Goal: Task Accomplishment & Management: Manage account settings

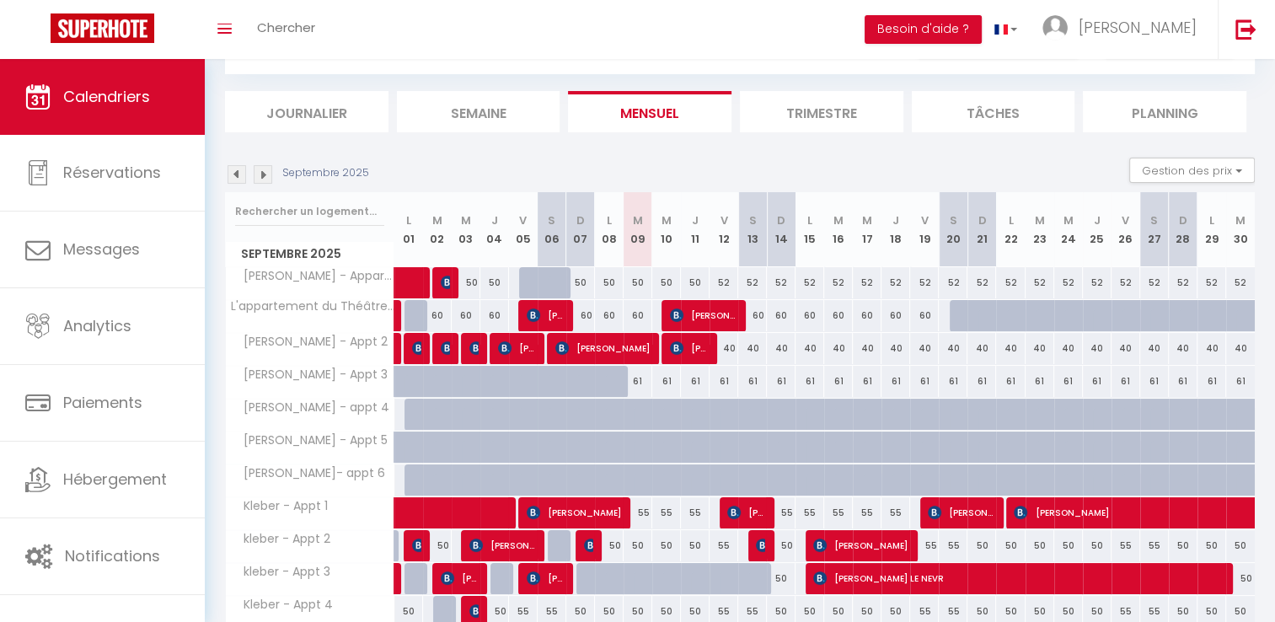
click at [644, 383] on div "61" at bounding box center [638, 381] width 29 height 31
type input "61"
type input "[DATE]"
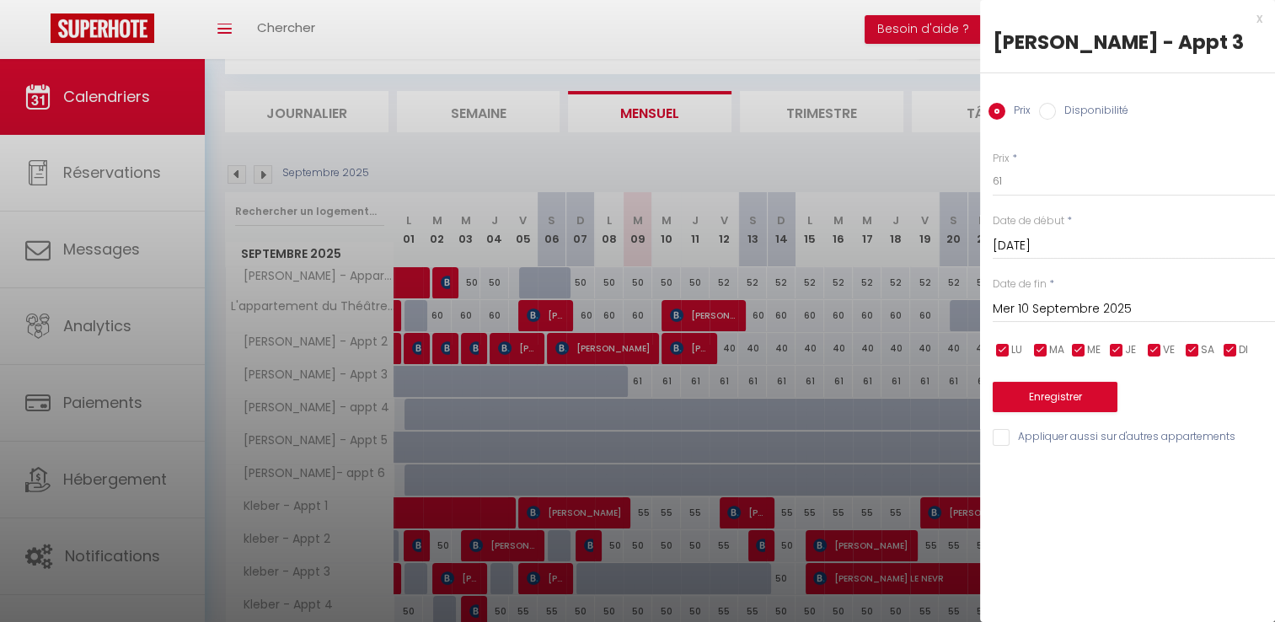
click at [1093, 305] on input "Mer 10 Septembre 2025" at bounding box center [1134, 309] width 282 height 22
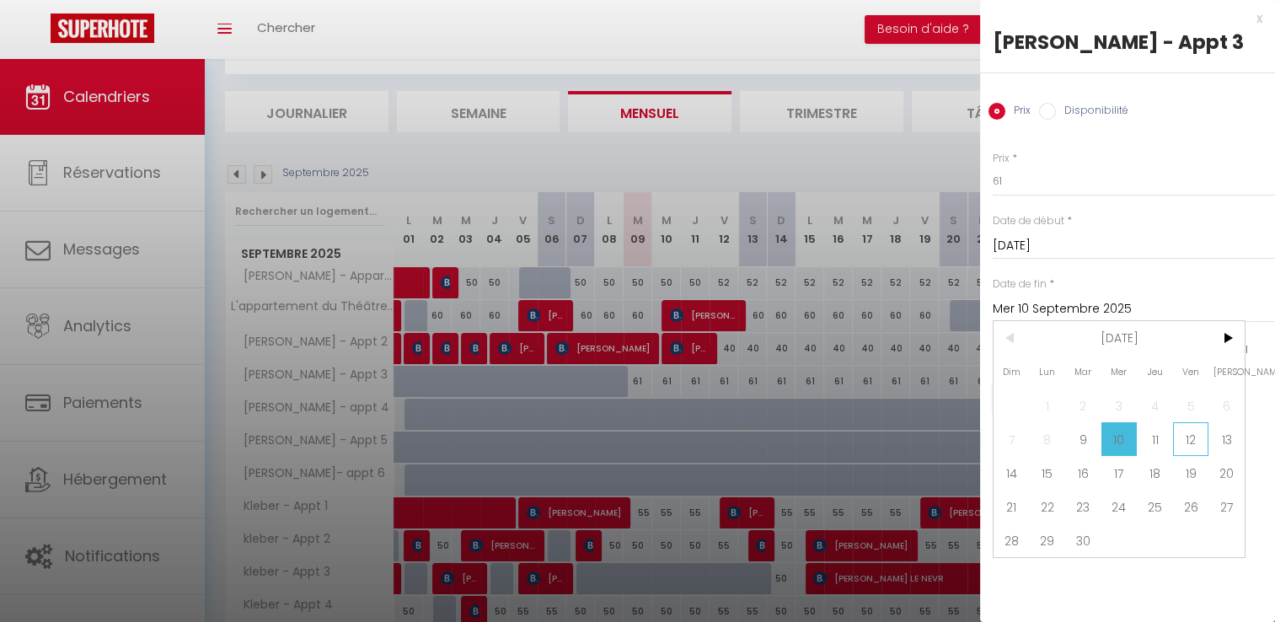
click at [1192, 447] on span "12" at bounding box center [1191, 439] width 36 height 34
type input "Ven 12 Septembre 2025"
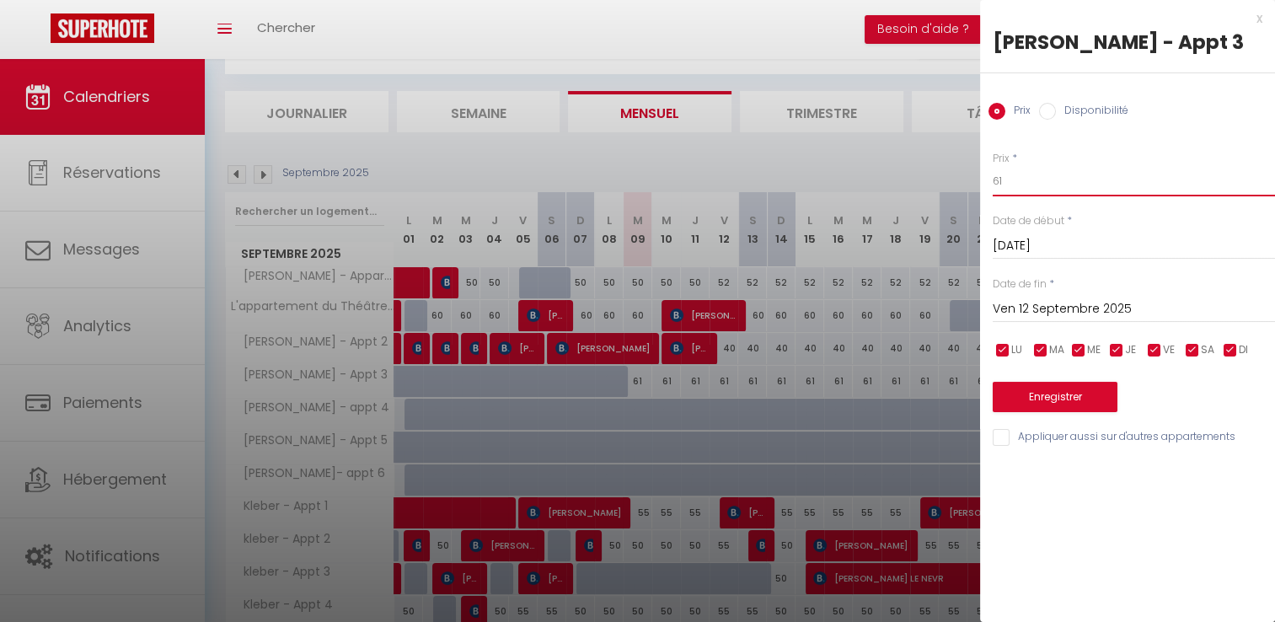
click at [1055, 174] on input "61" at bounding box center [1134, 181] width 282 height 30
type input "50"
click at [1086, 389] on button "Enregistrer" at bounding box center [1055, 397] width 125 height 30
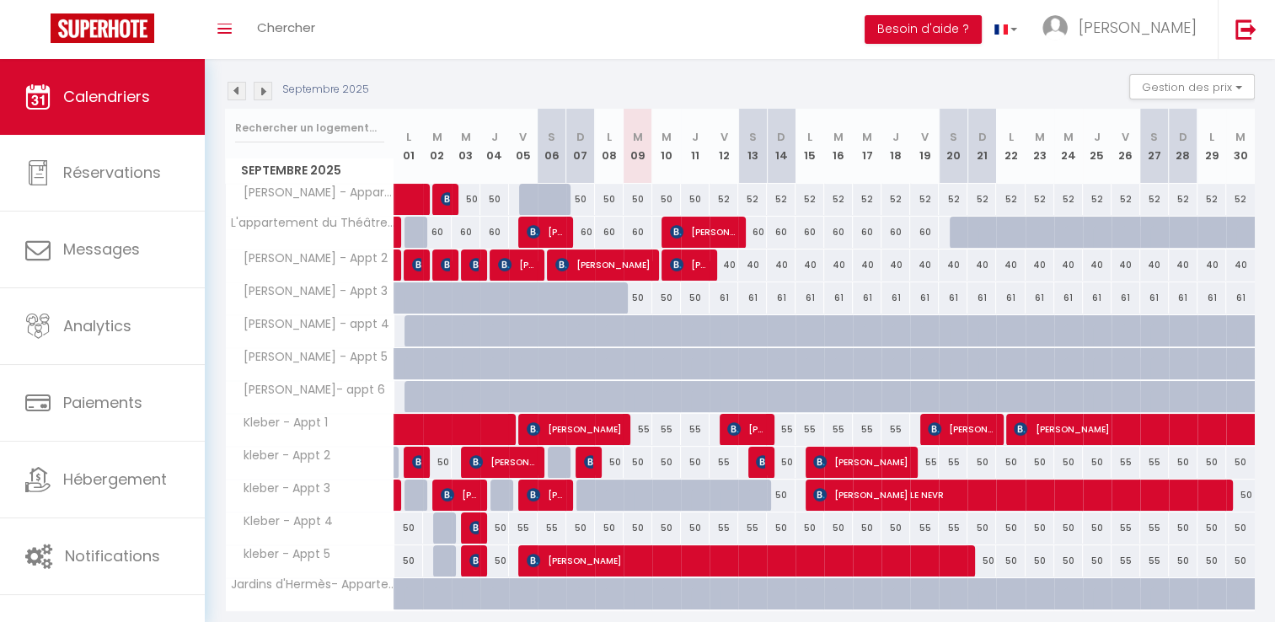
scroll to position [138, 0]
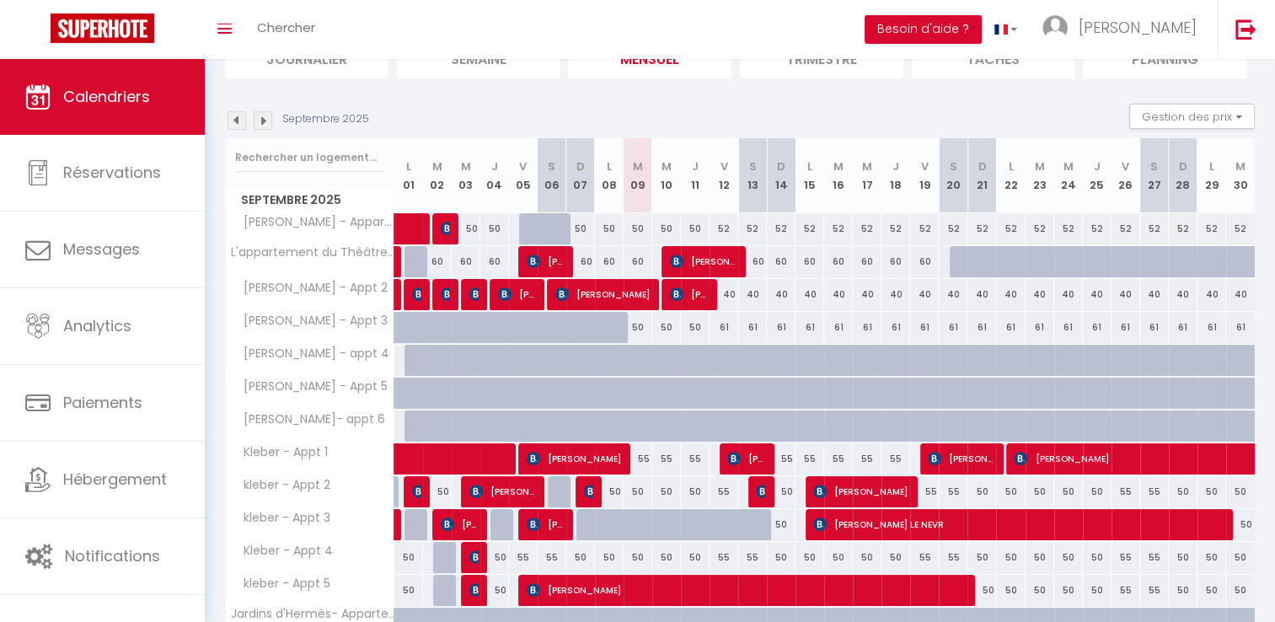
click at [624, 231] on div "50" at bounding box center [638, 228] width 29 height 31
type input "50"
type input "[DATE]"
type input "Mer 10 Septembre 2025"
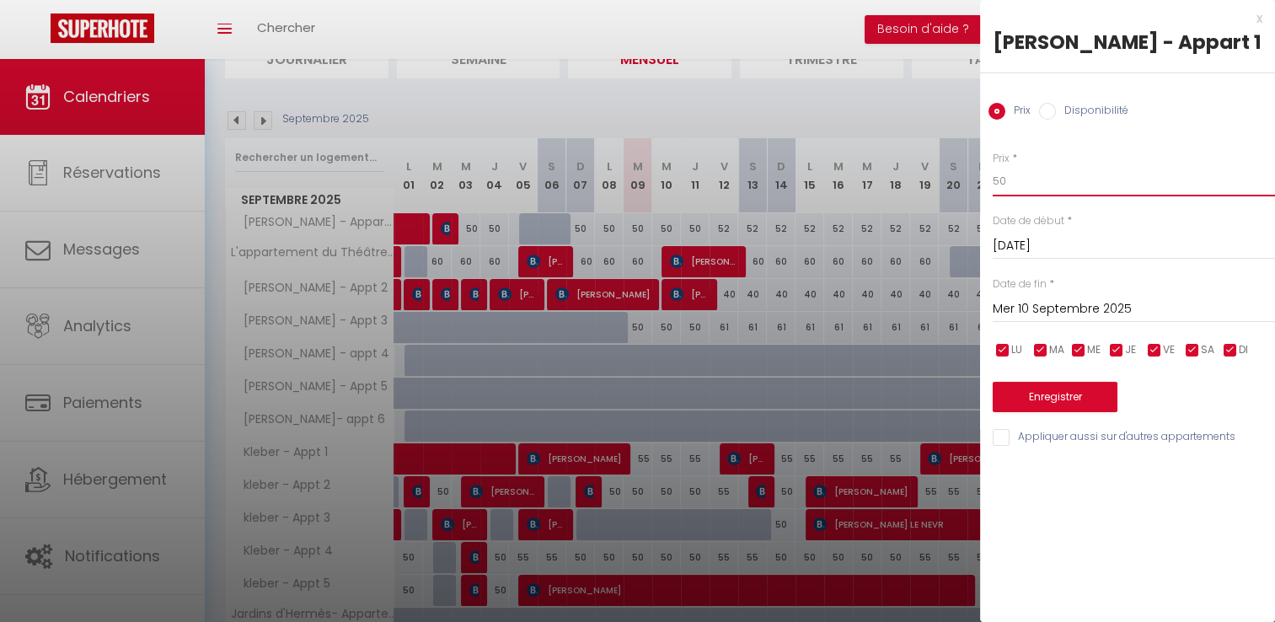
click at [1035, 179] on input "50" at bounding box center [1134, 181] width 282 height 30
type input "45"
click at [1143, 304] on input "Mer 10 Septembre 2025" at bounding box center [1134, 309] width 282 height 22
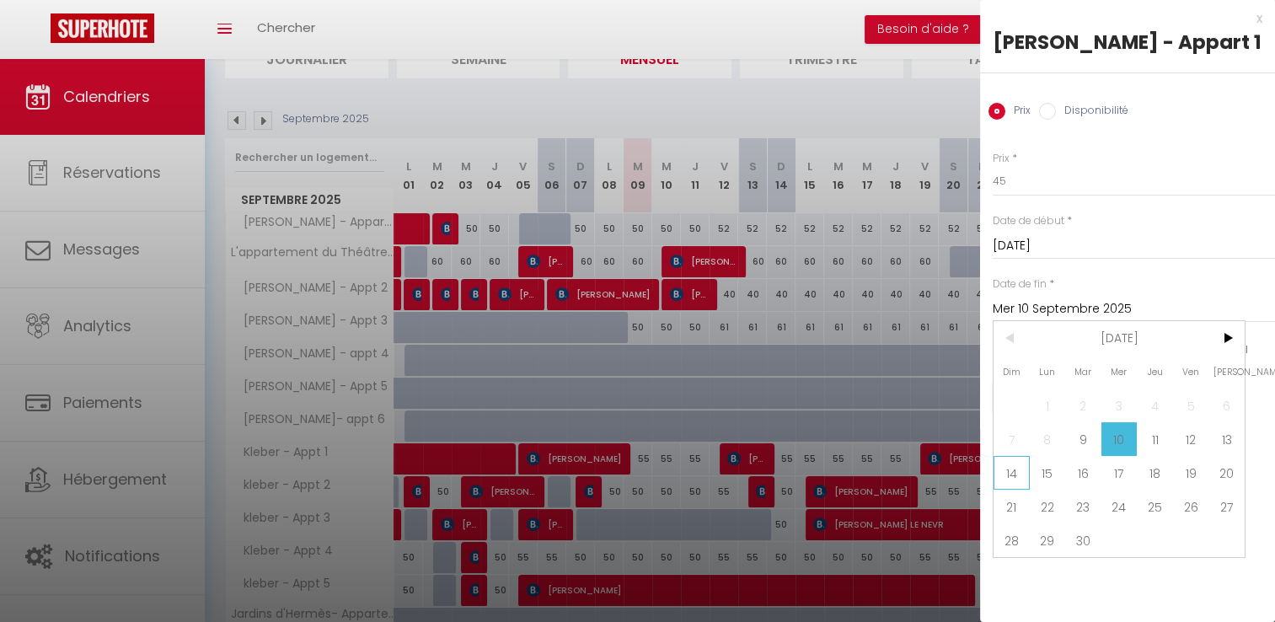
click at [1018, 475] on span "14" at bounding box center [1011, 473] width 36 height 34
type input "Dim 14 Septembre 2025"
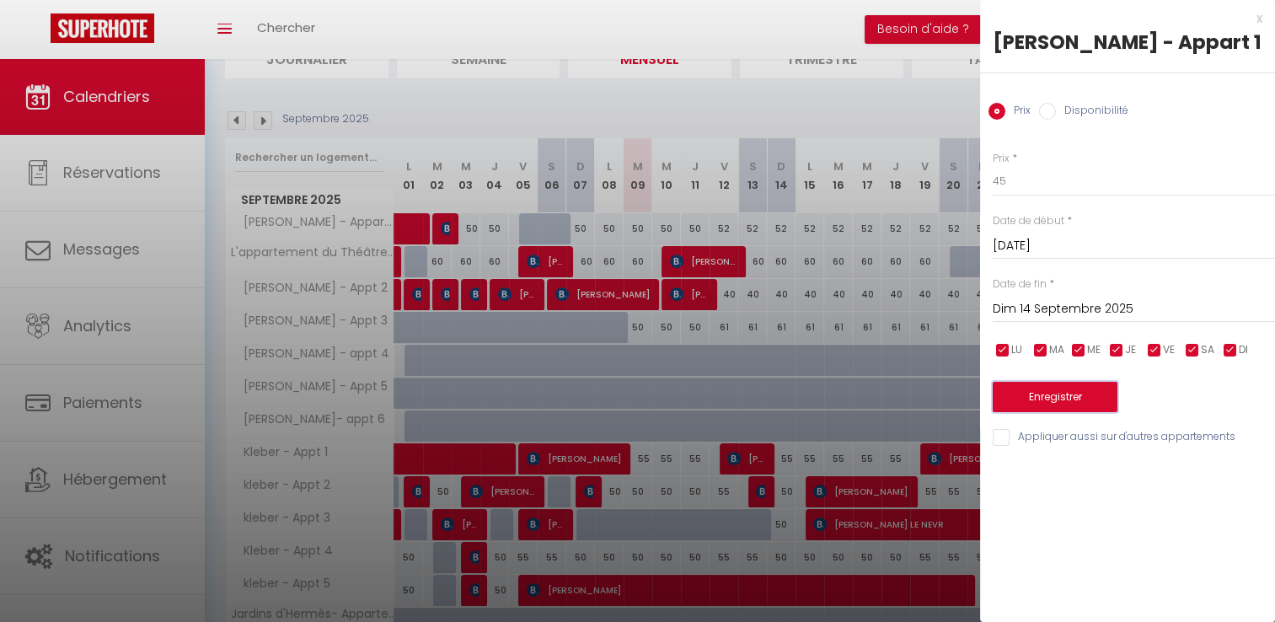
click at [1066, 401] on button "Enregistrer" at bounding box center [1055, 397] width 125 height 30
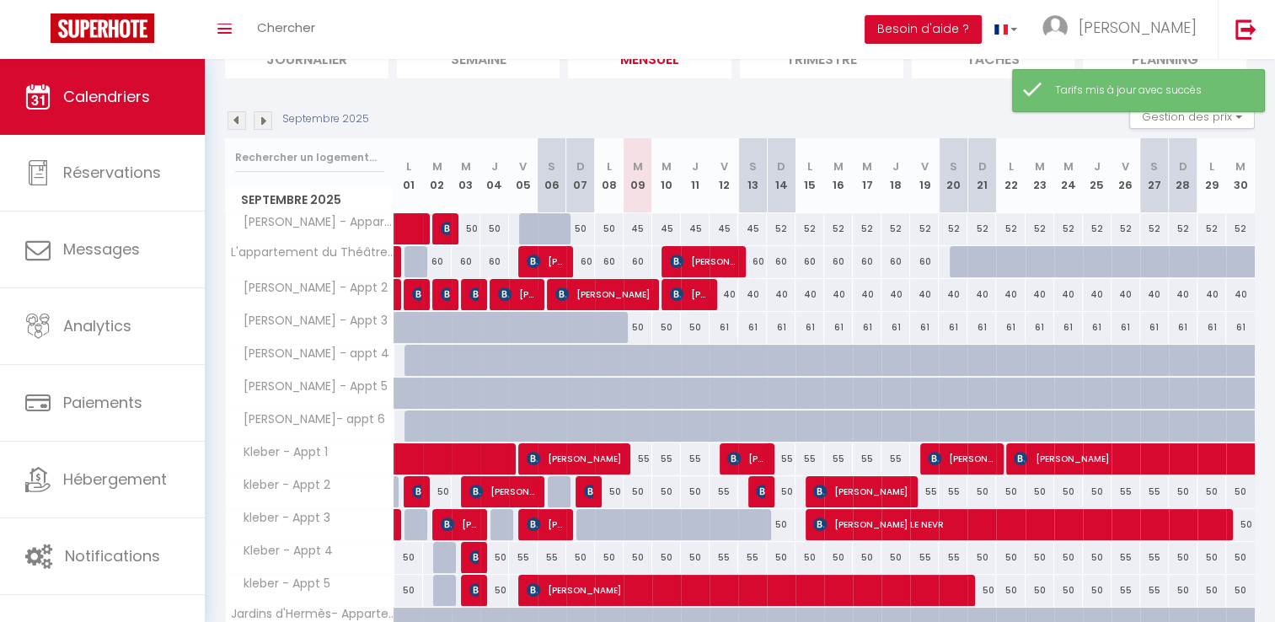
click at [779, 223] on div "52" at bounding box center [781, 228] width 29 height 31
type input "52"
type input "Dim 14 Septembre 2025"
type input "Lun 15 Septembre 2025"
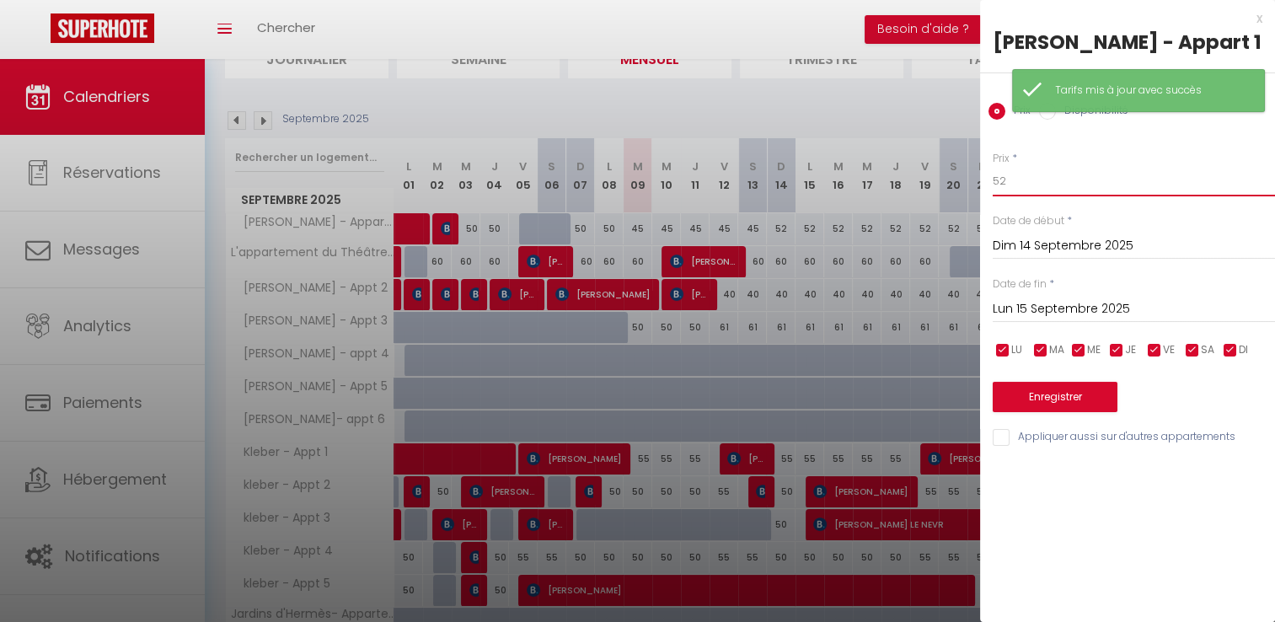
click at [1041, 187] on input "52" at bounding box center [1134, 181] width 282 height 30
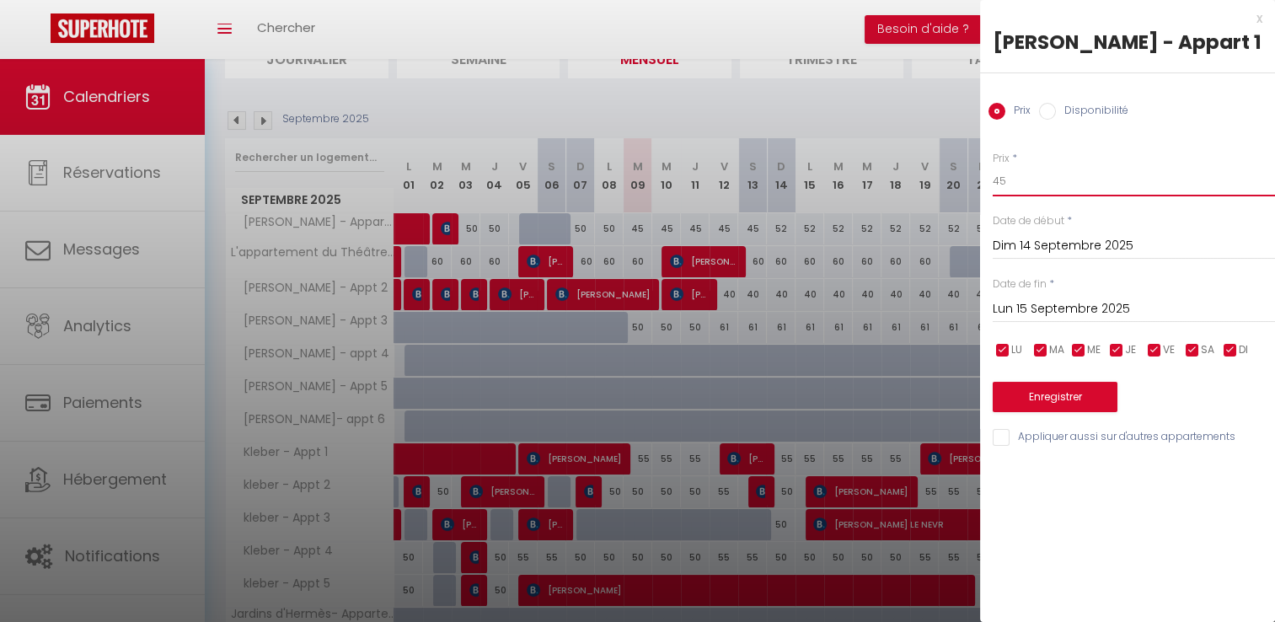
type input "45"
click at [1051, 396] on button "Enregistrer" at bounding box center [1055, 397] width 125 height 30
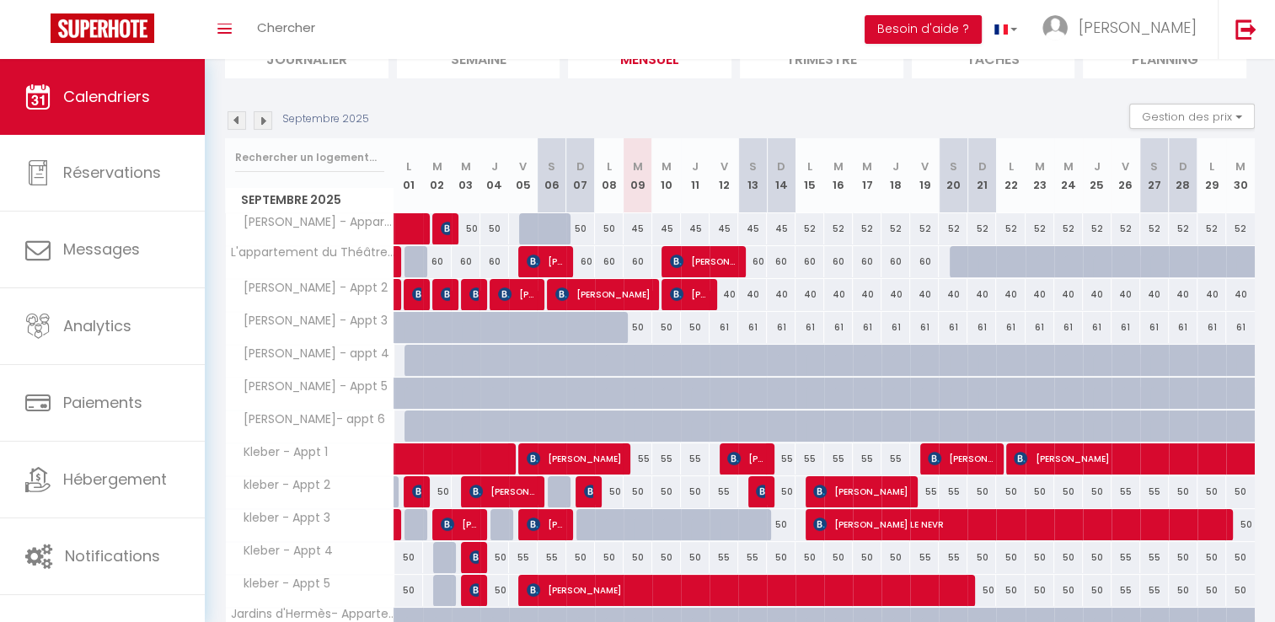
click at [632, 324] on div "50" at bounding box center [638, 327] width 29 height 31
type input "50"
type input "[DATE]"
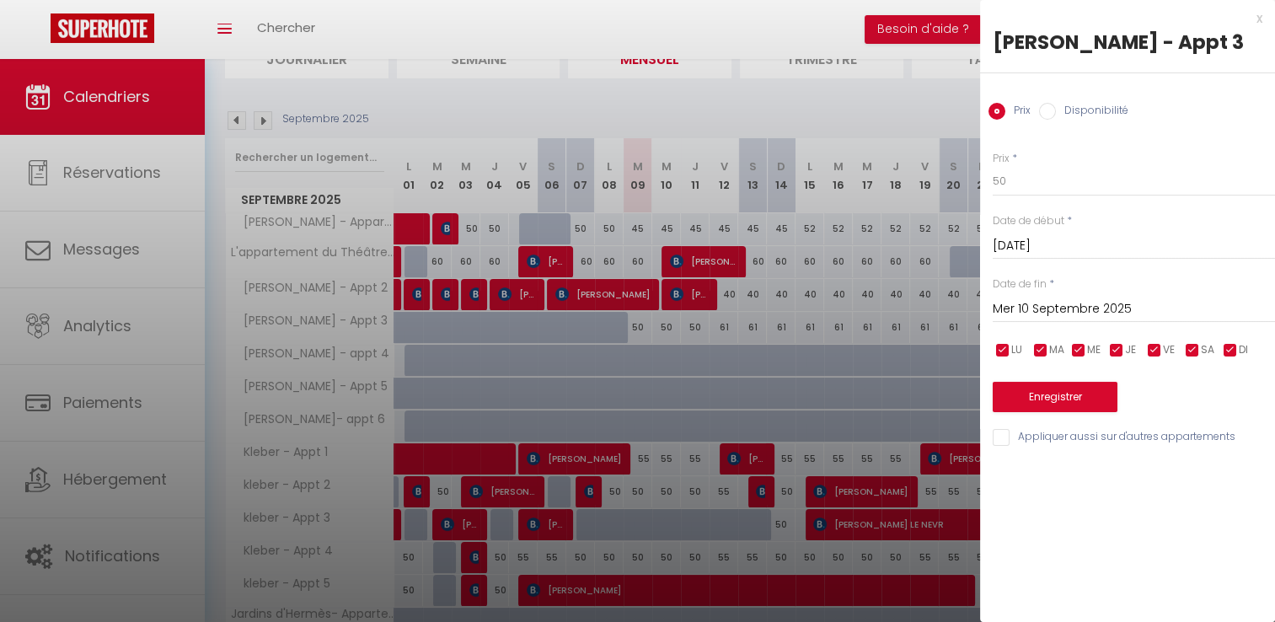
click at [1122, 310] on input "Mer 10 Septembre 2025" at bounding box center [1134, 309] width 282 height 22
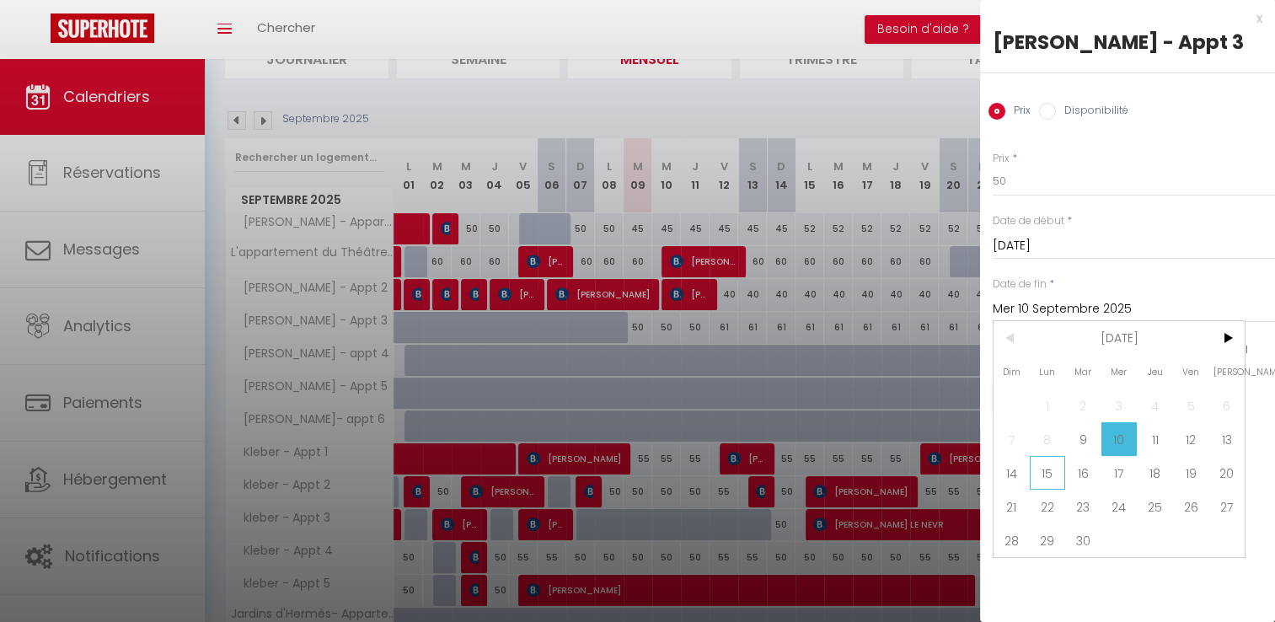
click at [1039, 471] on span "15" at bounding box center [1048, 473] width 36 height 34
type input "Lun 15 Septembre 2025"
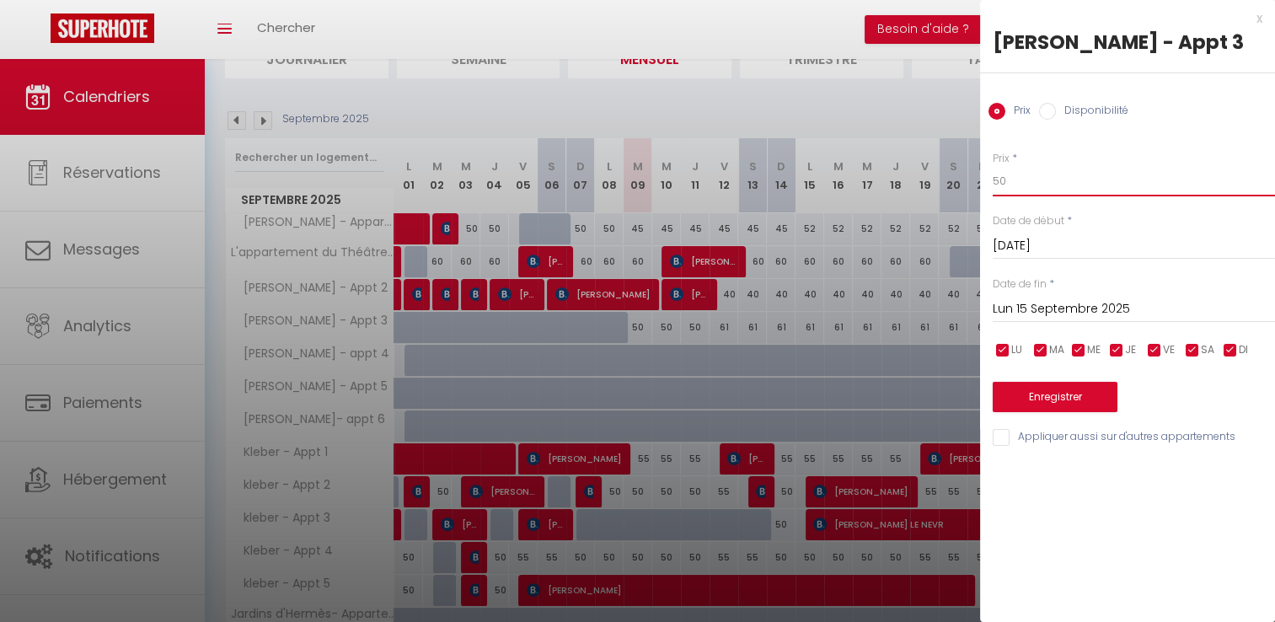
click at [1025, 187] on input "50" at bounding box center [1134, 181] width 282 height 30
type input "45"
click at [1035, 395] on button "Enregistrer" at bounding box center [1055, 397] width 125 height 30
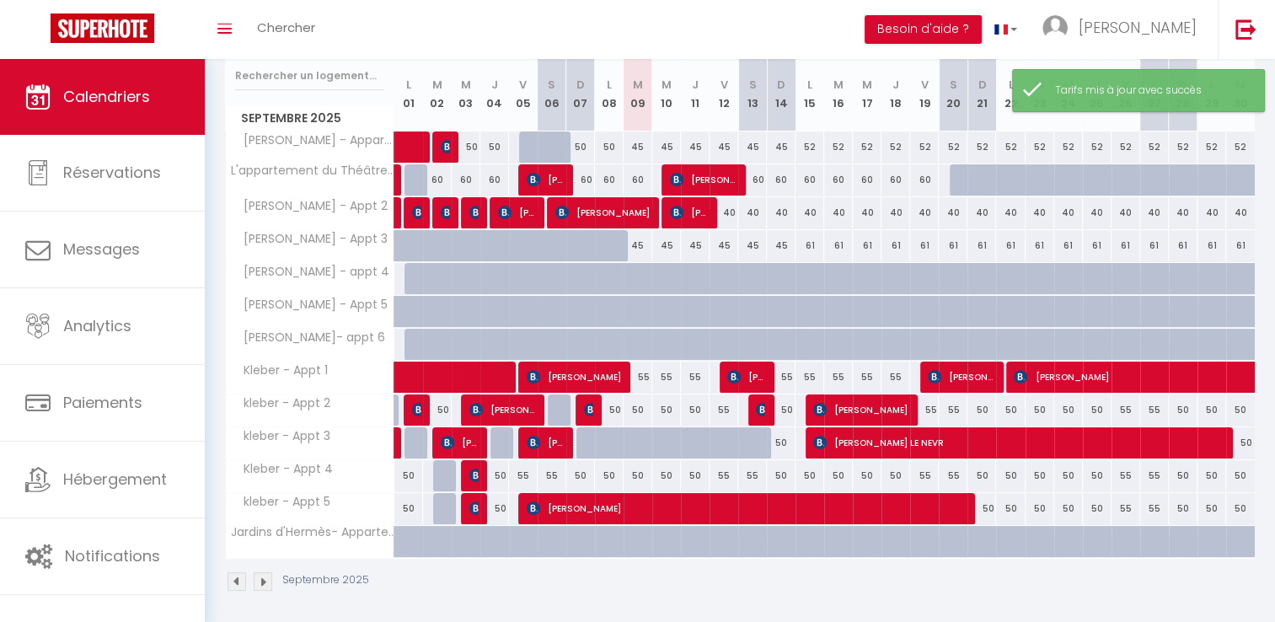
scroll to position [222, 0]
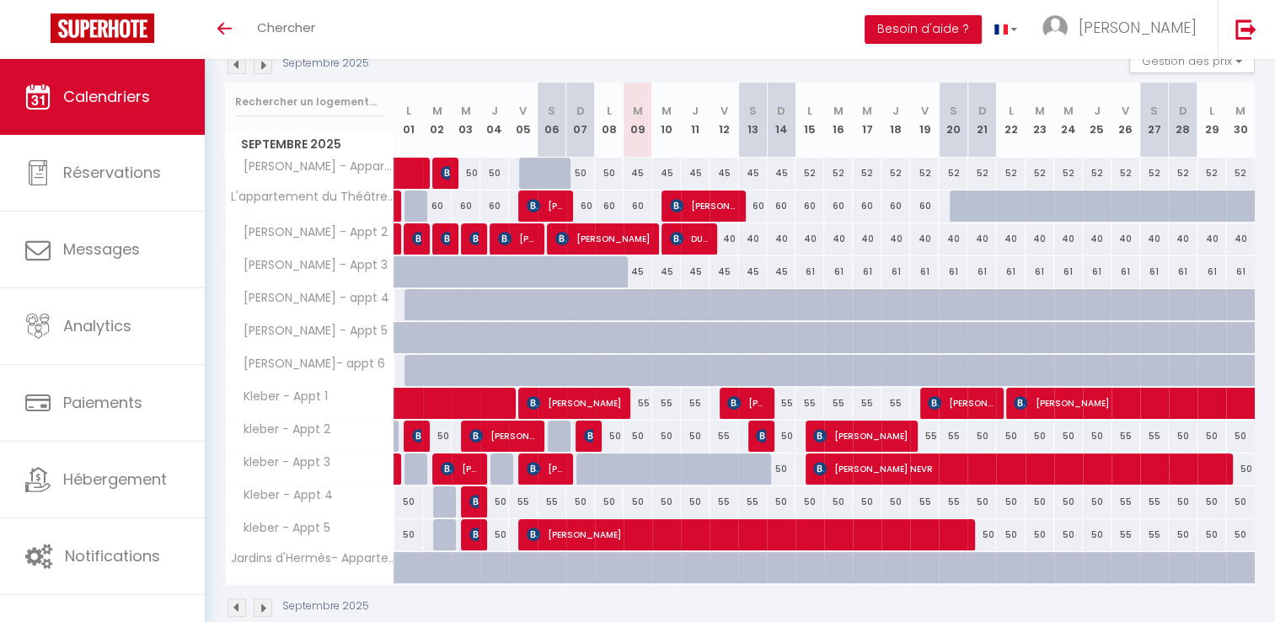
scroll to position [222, 0]
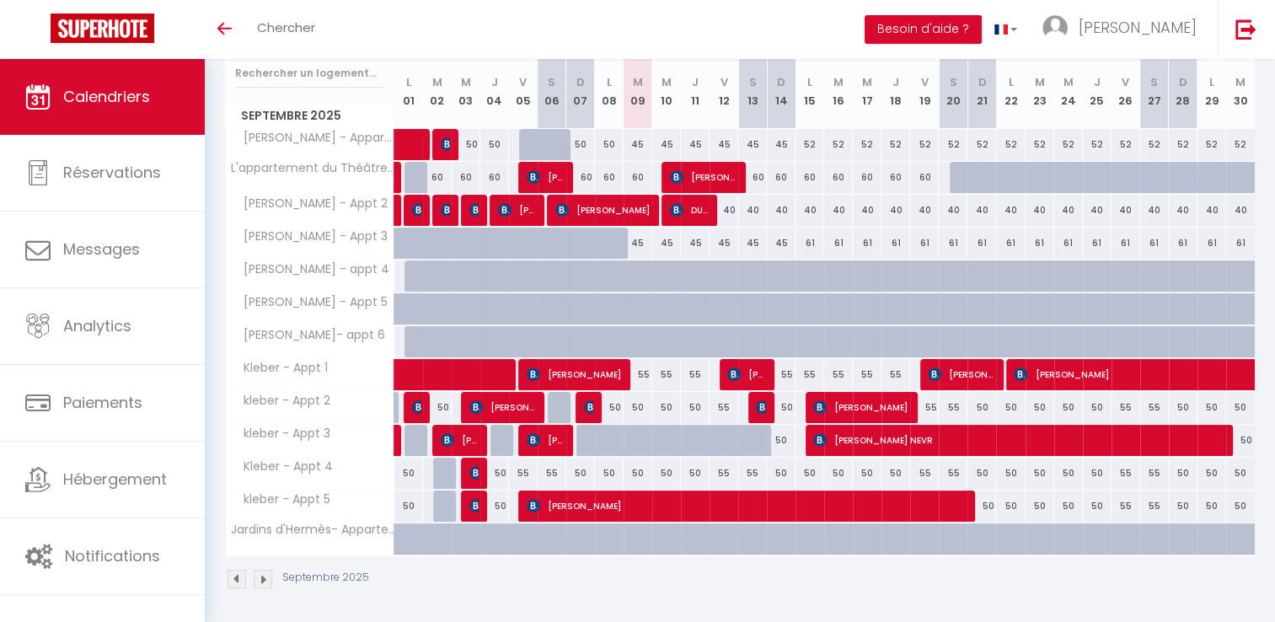
click at [265, 574] on img at bounding box center [263, 579] width 19 height 19
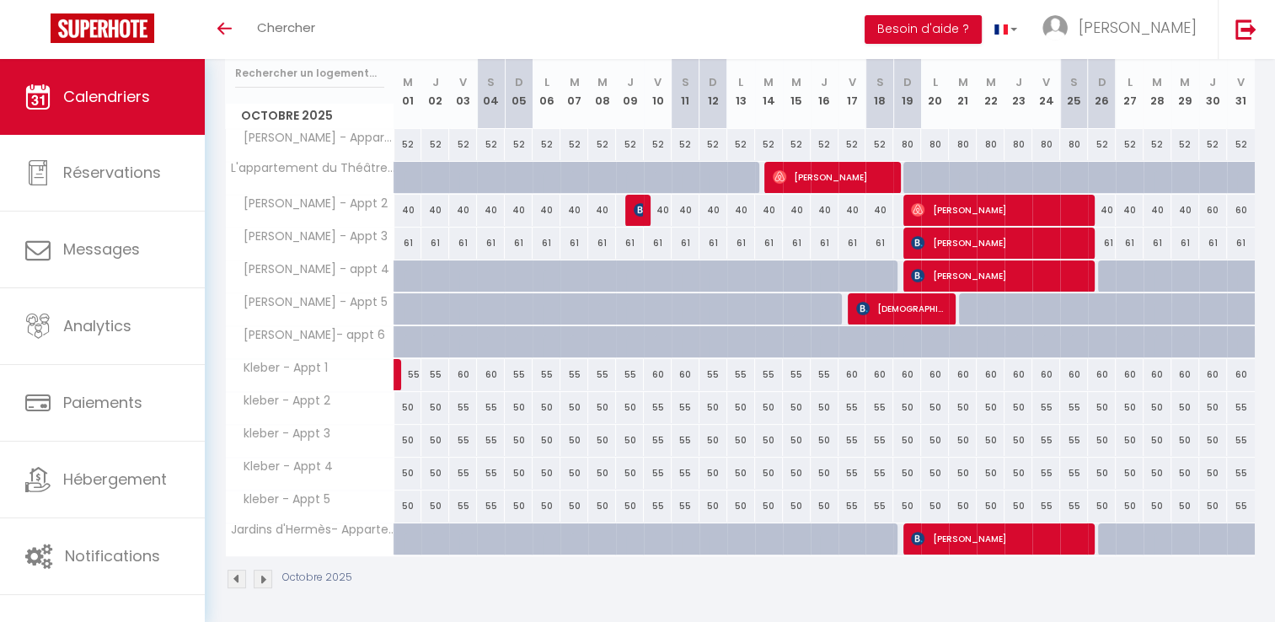
click at [237, 575] on img at bounding box center [237, 579] width 19 height 19
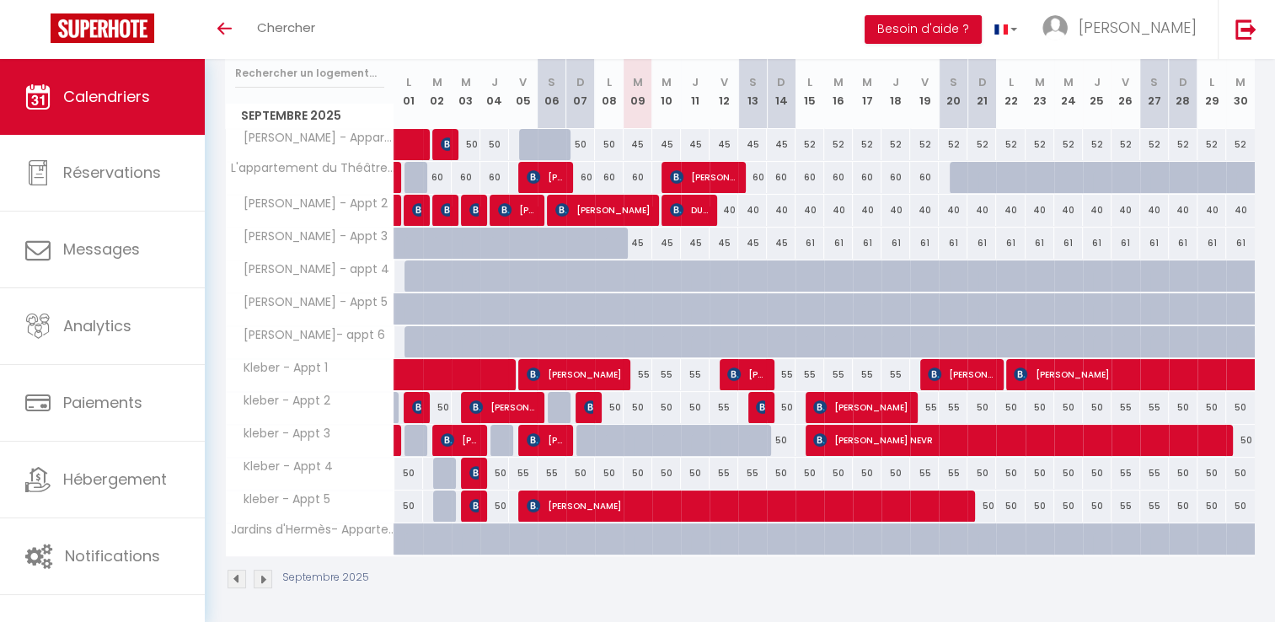
click at [1032, 586] on div "Septembre 2025" at bounding box center [740, 581] width 1030 height 50
